Goal: Information Seeking & Learning: Find specific fact

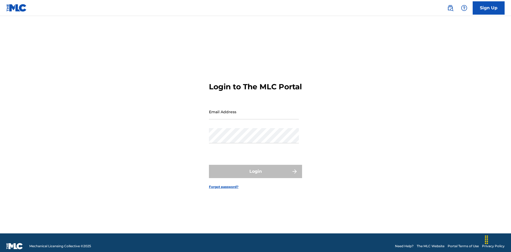
scroll to position [7, 0]
click at [254, 109] on input "Email Address" at bounding box center [254, 111] width 90 height 15
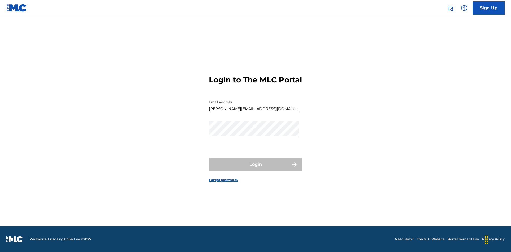
type input "[PERSON_NAME][EMAIL_ADDRESS][DOMAIN_NAME]"
click at [255, 169] on button "Login" at bounding box center [255, 164] width 93 height 13
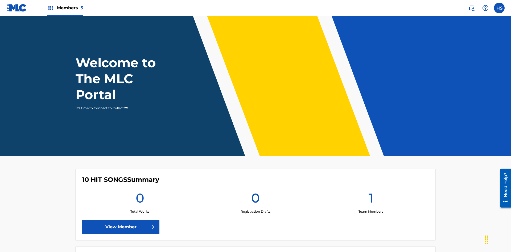
click at [65, 8] on span "Members 5" at bounding box center [70, 8] width 26 height 6
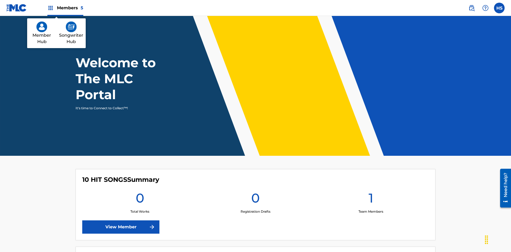
click at [71, 27] on img at bounding box center [71, 27] width 11 height 11
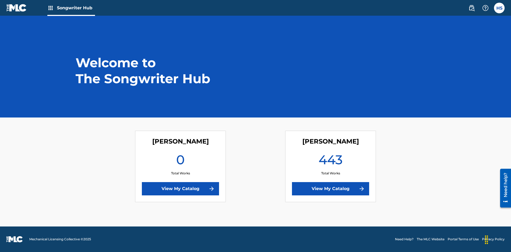
click at [330, 189] on link "View My Catalog" at bounding box center [330, 188] width 77 height 13
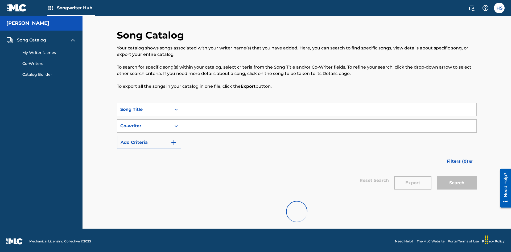
click at [31, 38] on span "Song Catalog" at bounding box center [31, 40] width 29 height 6
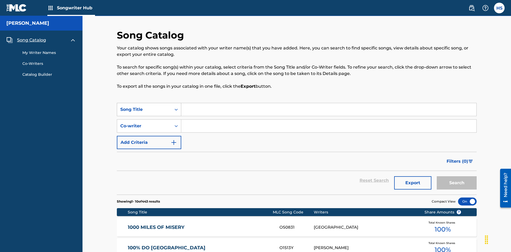
click at [144, 106] on div "Song Title" at bounding box center [144, 109] width 48 height 6
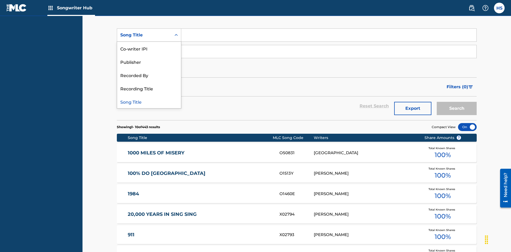
click at [149, 102] on div "Song Title" at bounding box center [149, 101] width 64 height 13
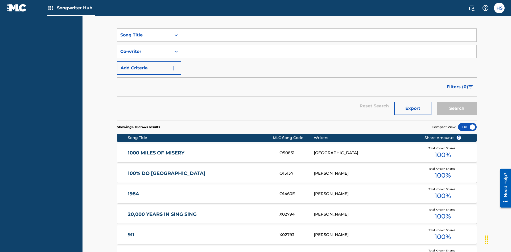
click at [328, 38] on input "Search Form" at bounding box center [328, 35] width 295 height 13
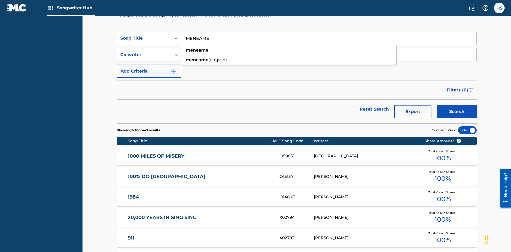
type input "MENEAME"
click at [456, 105] on button "Search" at bounding box center [456, 111] width 40 height 13
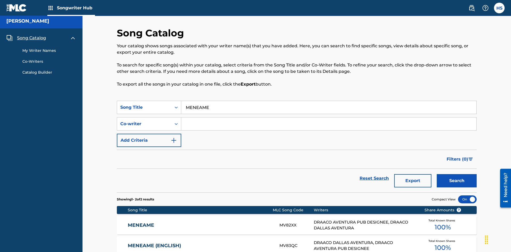
scroll to position [56, 0]
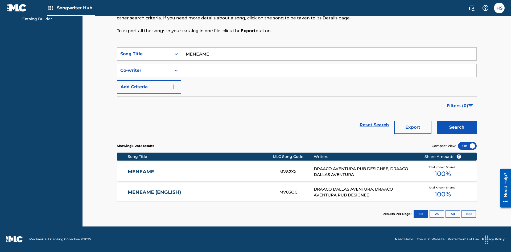
click at [328, 54] on input "MENEAME" at bounding box center [328, 54] width 295 height 13
click at [144, 70] on div "Co-writer" at bounding box center [144, 70] width 48 height 6
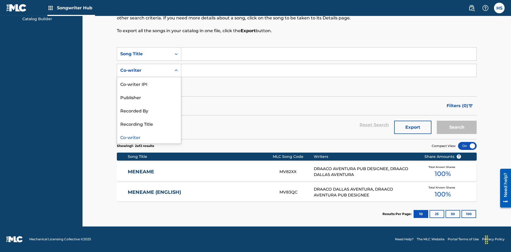
click at [149, 137] on div "Co-writer" at bounding box center [149, 136] width 64 height 13
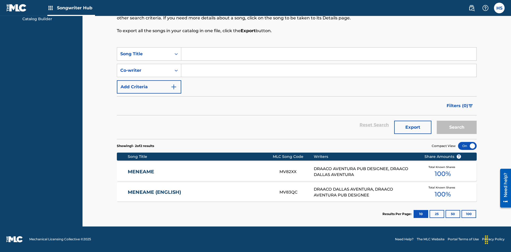
click at [328, 70] on input "Search Form" at bounding box center [328, 70] width 295 height 13
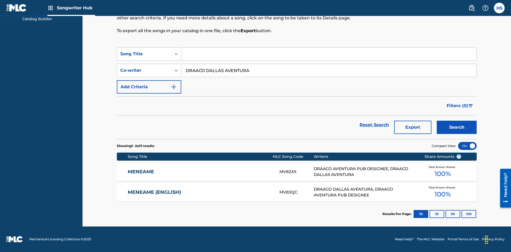
type input "DRAACO DALLAS AVENTURA"
click at [456, 127] on button "Search" at bounding box center [456, 127] width 40 height 13
click at [328, 64] on input "DRAACO DALLAS AVENTURA" at bounding box center [328, 70] width 295 height 13
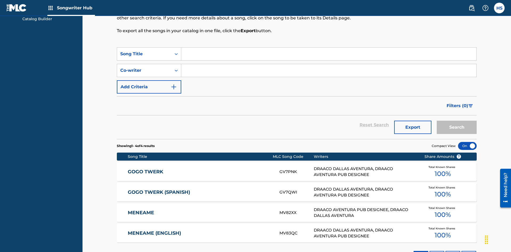
scroll to position [88, 0]
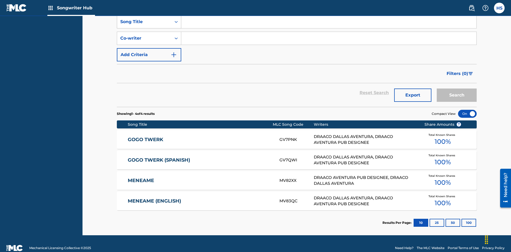
click at [144, 25] on div "Song Title" at bounding box center [144, 22] width 48 height 6
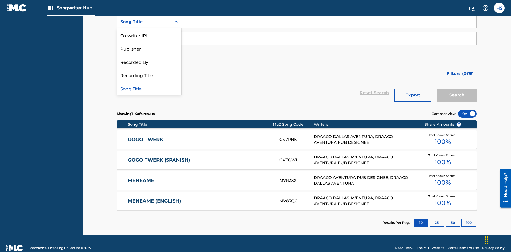
click at [149, 42] on div "Co-writer IPI" at bounding box center [149, 34] width 64 height 13
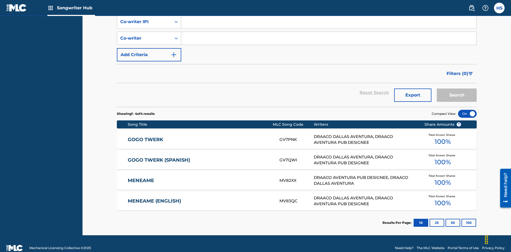
click at [328, 28] on input "Search Form" at bounding box center [328, 21] width 295 height 13
type input "00766422818"
click at [456, 89] on button "Search" at bounding box center [456, 95] width 40 height 13
click at [144, 25] on div "Co-writer IPI" at bounding box center [144, 22] width 48 height 6
click at [328, 28] on input "Search Form" at bounding box center [328, 21] width 295 height 13
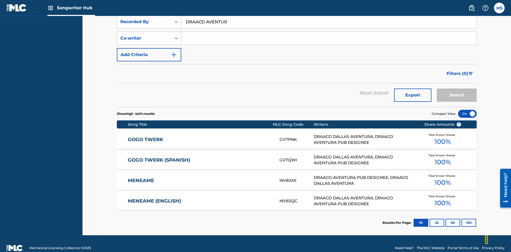
type input "DRAACO AVENTURA"
click at [456, 89] on button "Search" at bounding box center [456, 95] width 40 height 13
click at [144, 25] on div "Recorded By" at bounding box center [144, 22] width 48 height 6
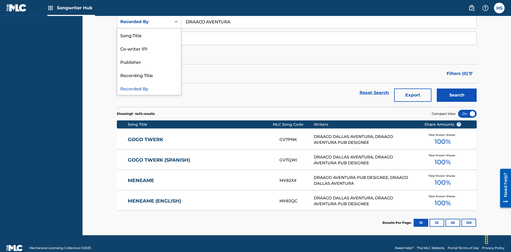
click at [149, 68] on div "Publisher" at bounding box center [149, 61] width 64 height 13
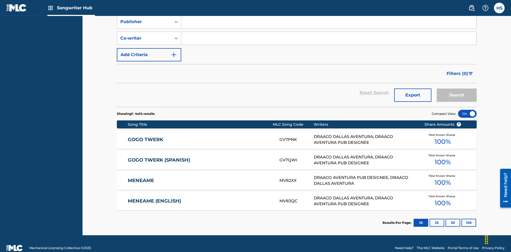
scroll to position [71, 0]
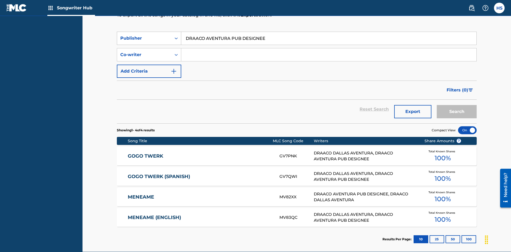
type input "DRAACO AVENTURA PUB DESIGNEE"
click at [456, 105] on button "Search" at bounding box center [456, 111] width 40 height 13
click at [144, 35] on div "Publisher" at bounding box center [144, 38] width 48 height 6
